Goal: Task Accomplishment & Management: Complete application form

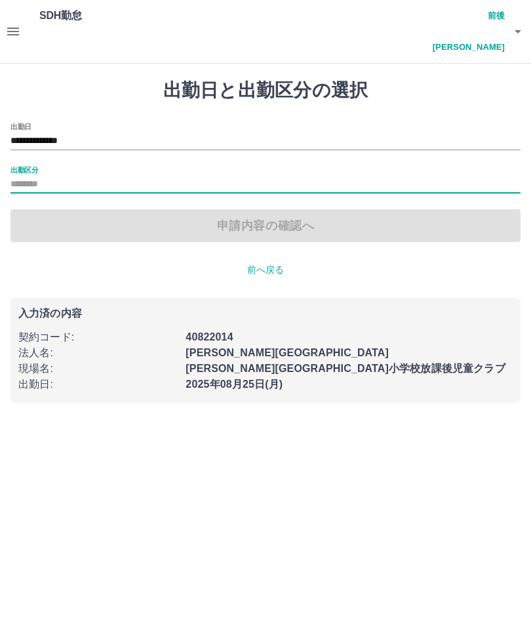
click at [274, 263] on p "前へ戻る" at bounding box center [265, 270] width 510 height 14
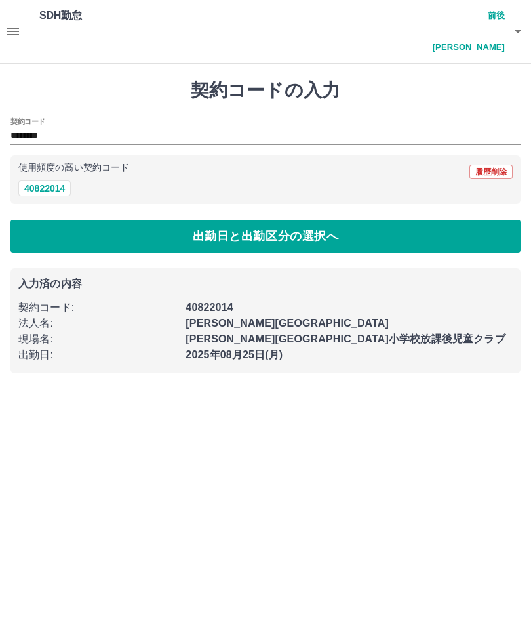
click at [268, 236] on div "契約コードの入力 契約コード ******** 使用頻度の高い契約コード 履歴削除 40822014 出勤日と出勤区分の選択へ 入力済の内容 契約コード : …" at bounding box center [265, 226] width 531 height 325
click at [256, 220] on button "出勤日と出勤区分の選択へ" at bounding box center [265, 236] width 510 height 33
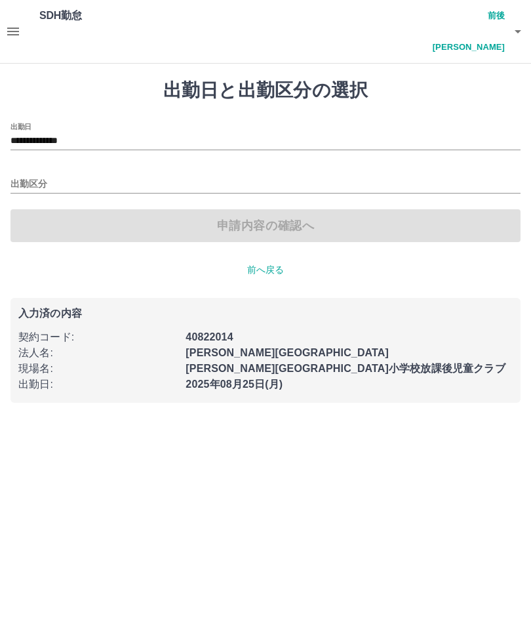
click at [26, 176] on input "出勤区分" at bounding box center [265, 184] width 510 height 16
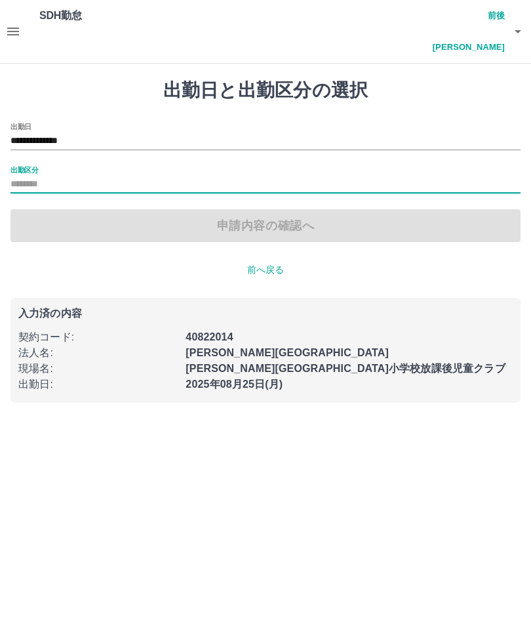
click at [481, 176] on input "出勤区分" at bounding box center [265, 184] width 510 height 16
click at [526, 18] on button "button" at bounding box center [518, 31] width 26 height 63
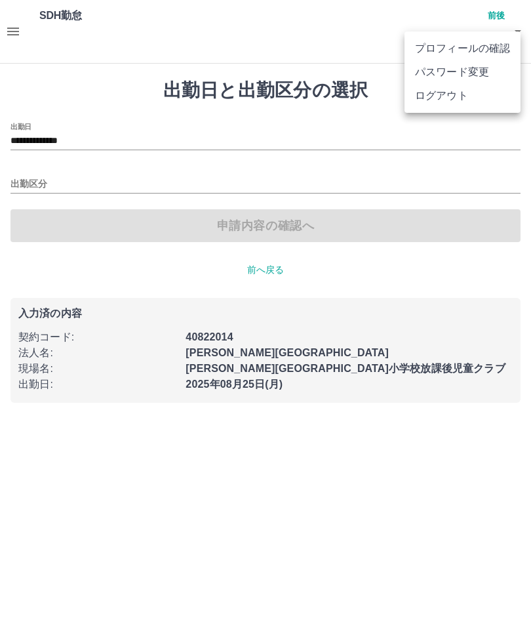
click at [457, 101] on li "ログアウト" at bounding box center [463, 96] width 116 height 24
